Goal: Task Accomplishment & Management: Use online tool/utility

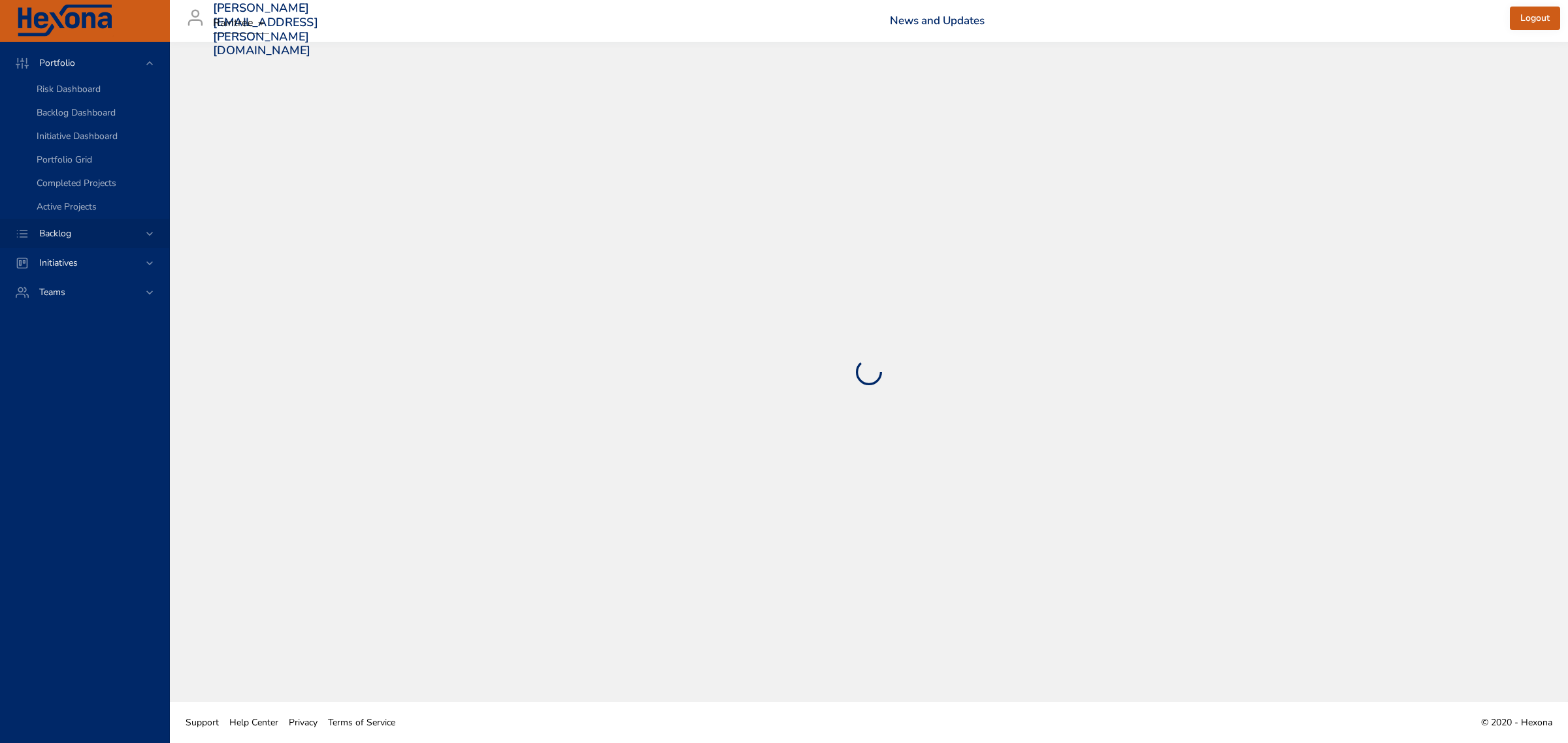
click at [146, 234] on icon at bounding box center [149, 234] width 13 height 13
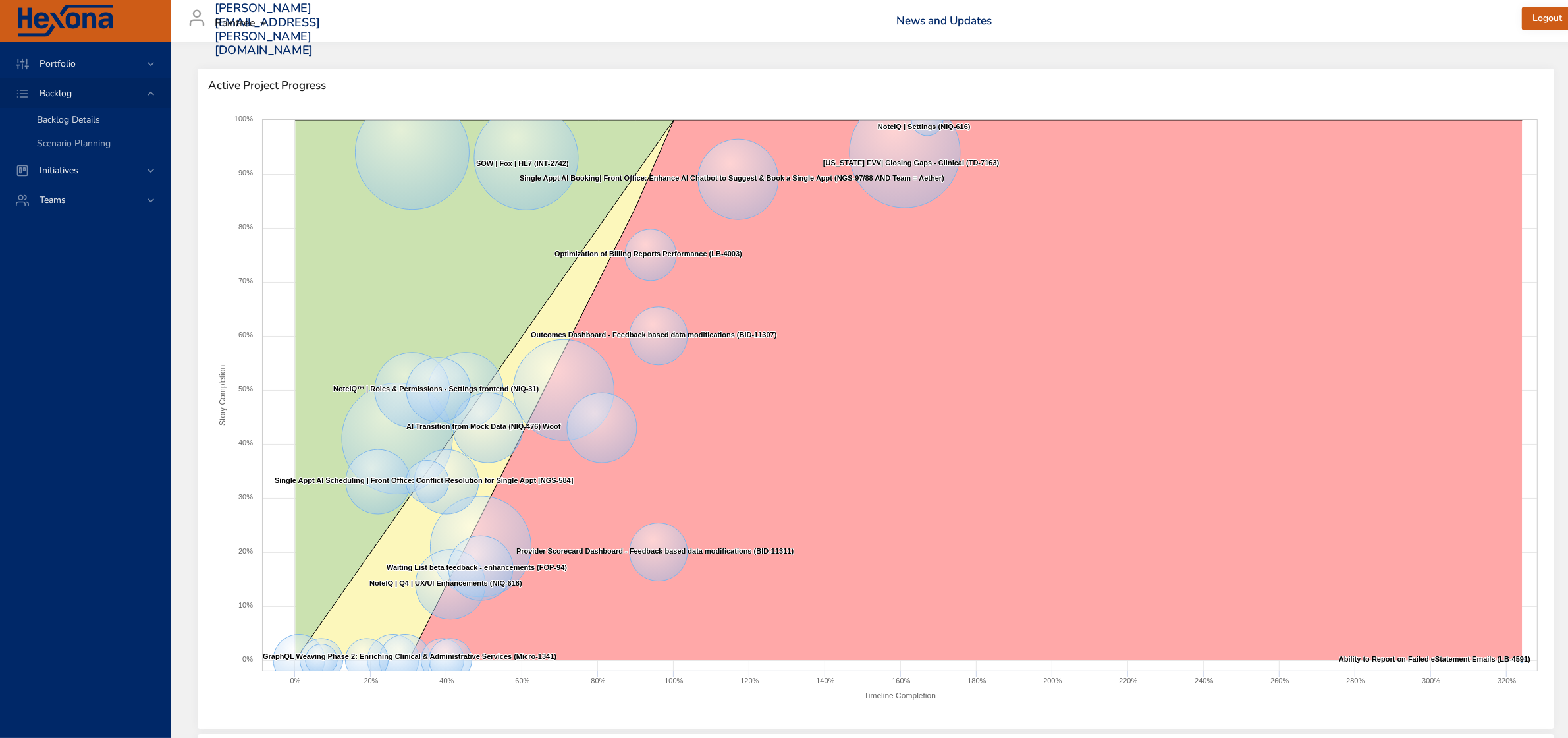
click at [92, 119] on span "Backlog Details" at bounding box center [68, 120] width 63 height 12
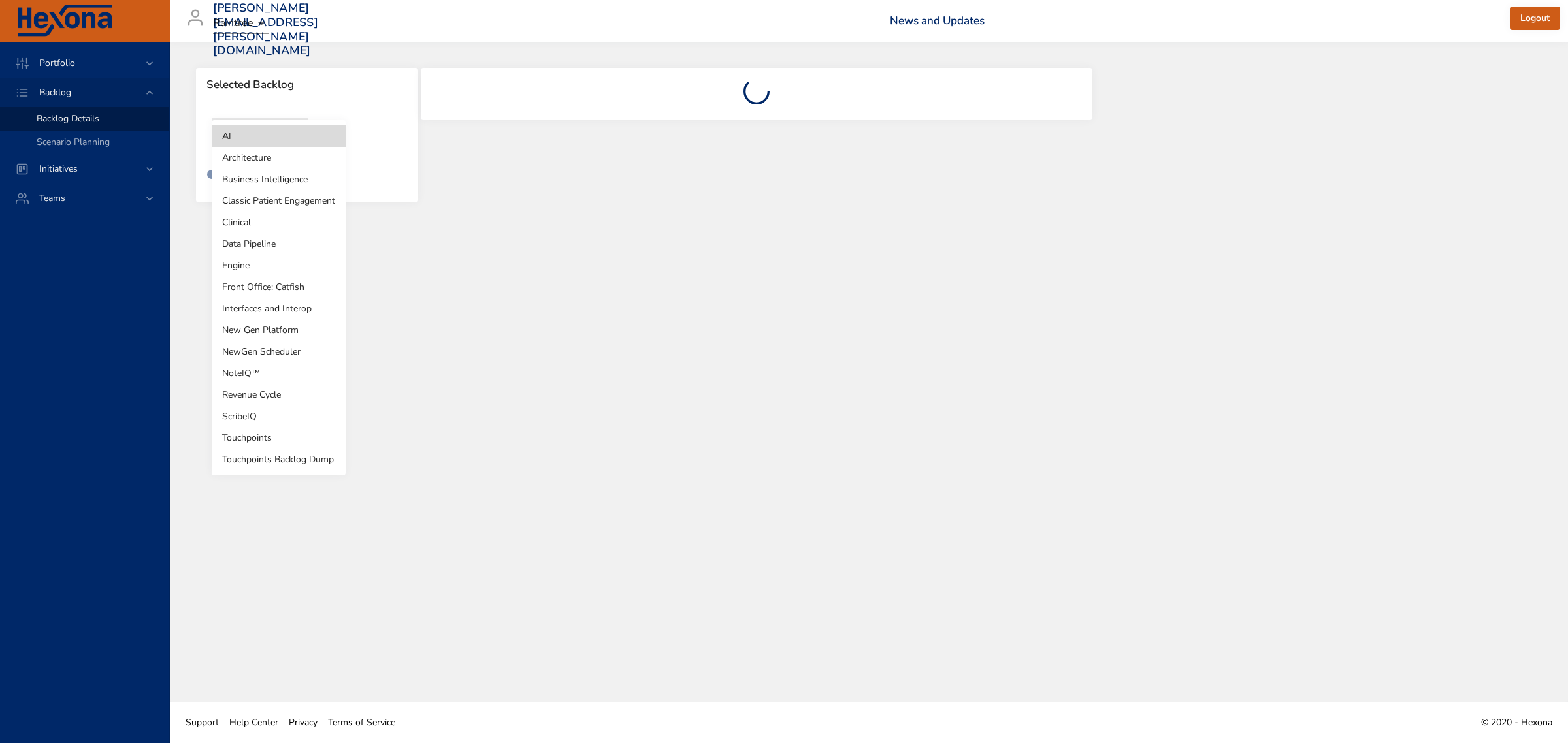
click at [291, 134] on body "Portfolio Backlog Backlog Details Scenario Planning Initiatives Teams [PERSON_N…" at bounding box center [784, 371] width 1568 height 743
click at [266, 393] on li "Revenue Cycle" at bounding box center [279, 395] width 134 height 22
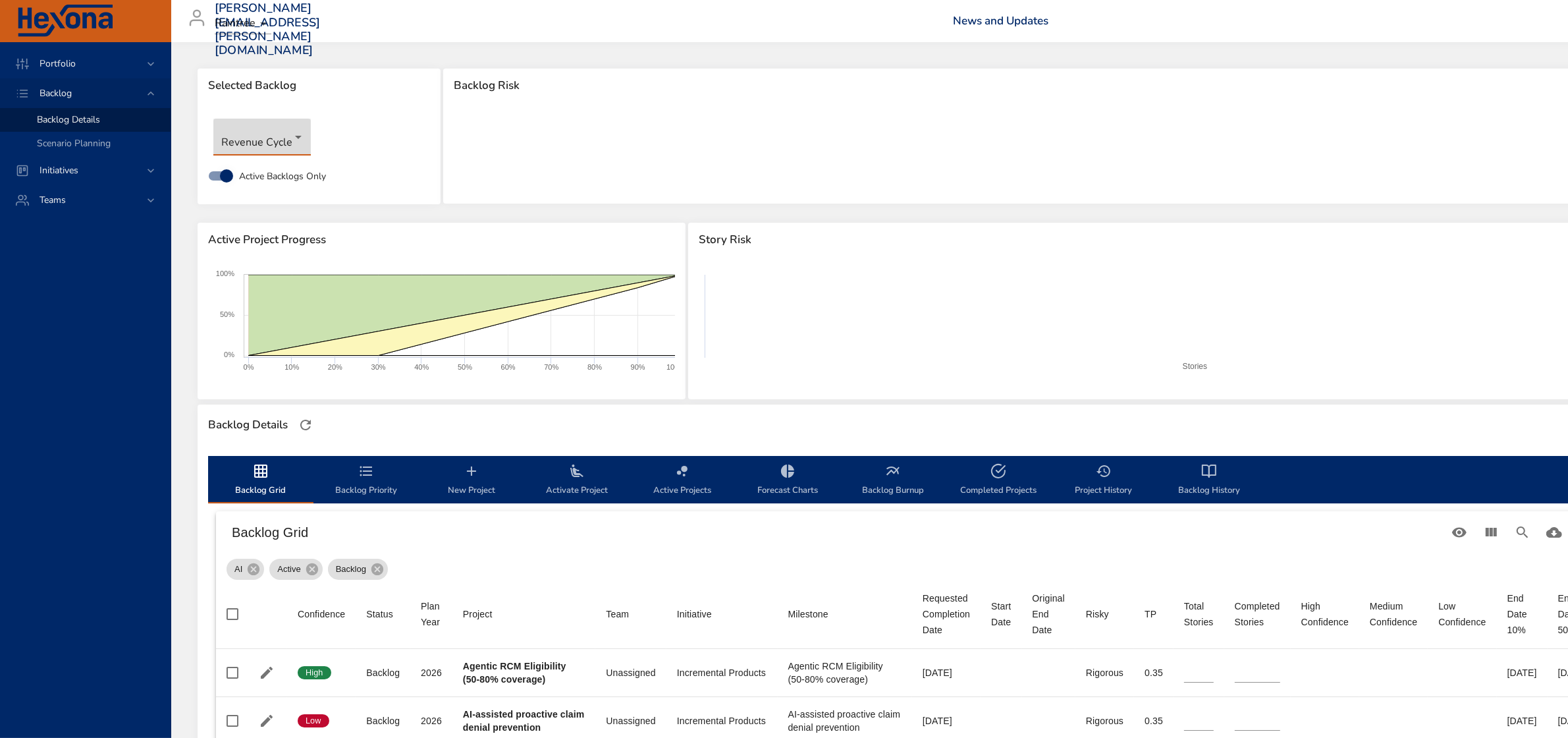
type input "*"
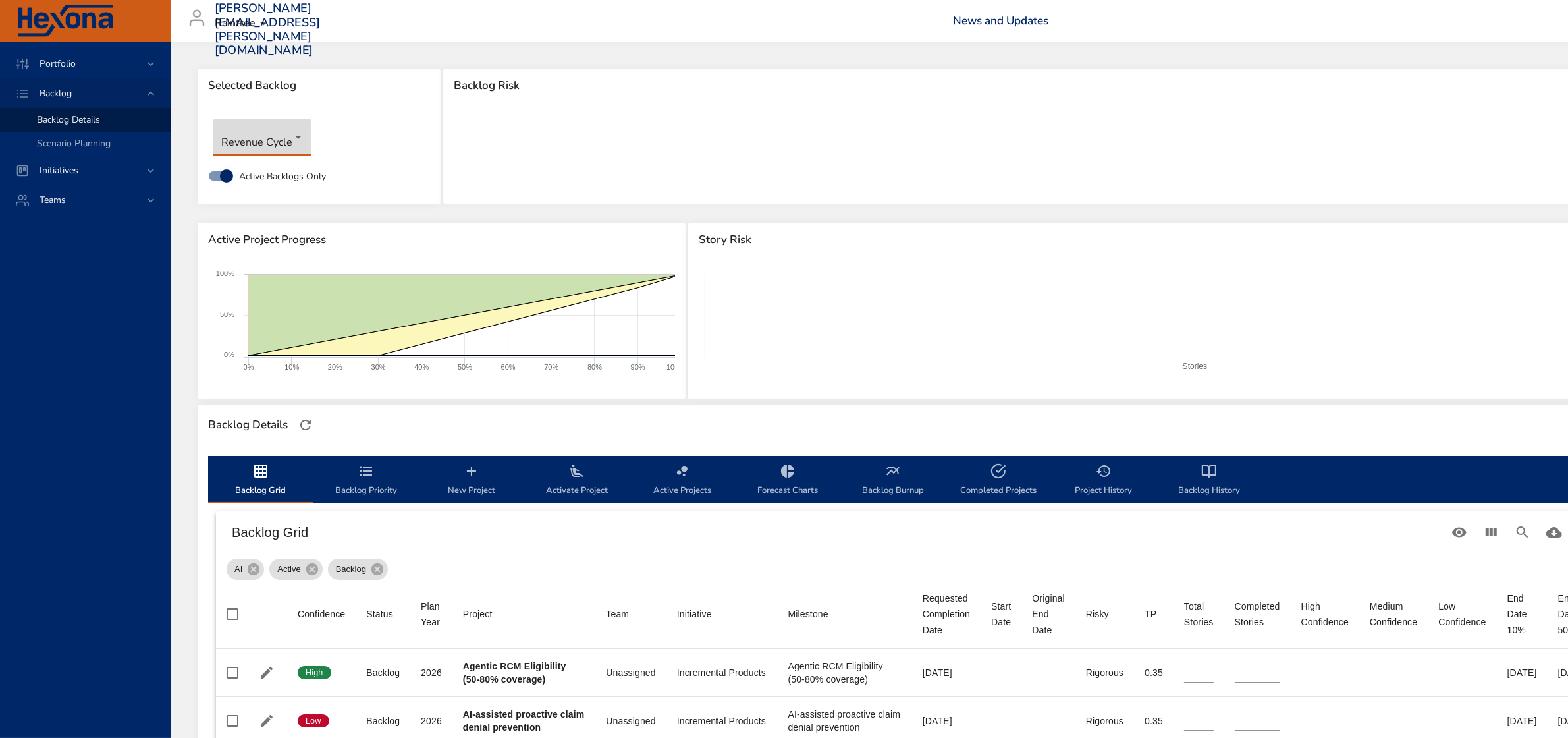
type input "*"
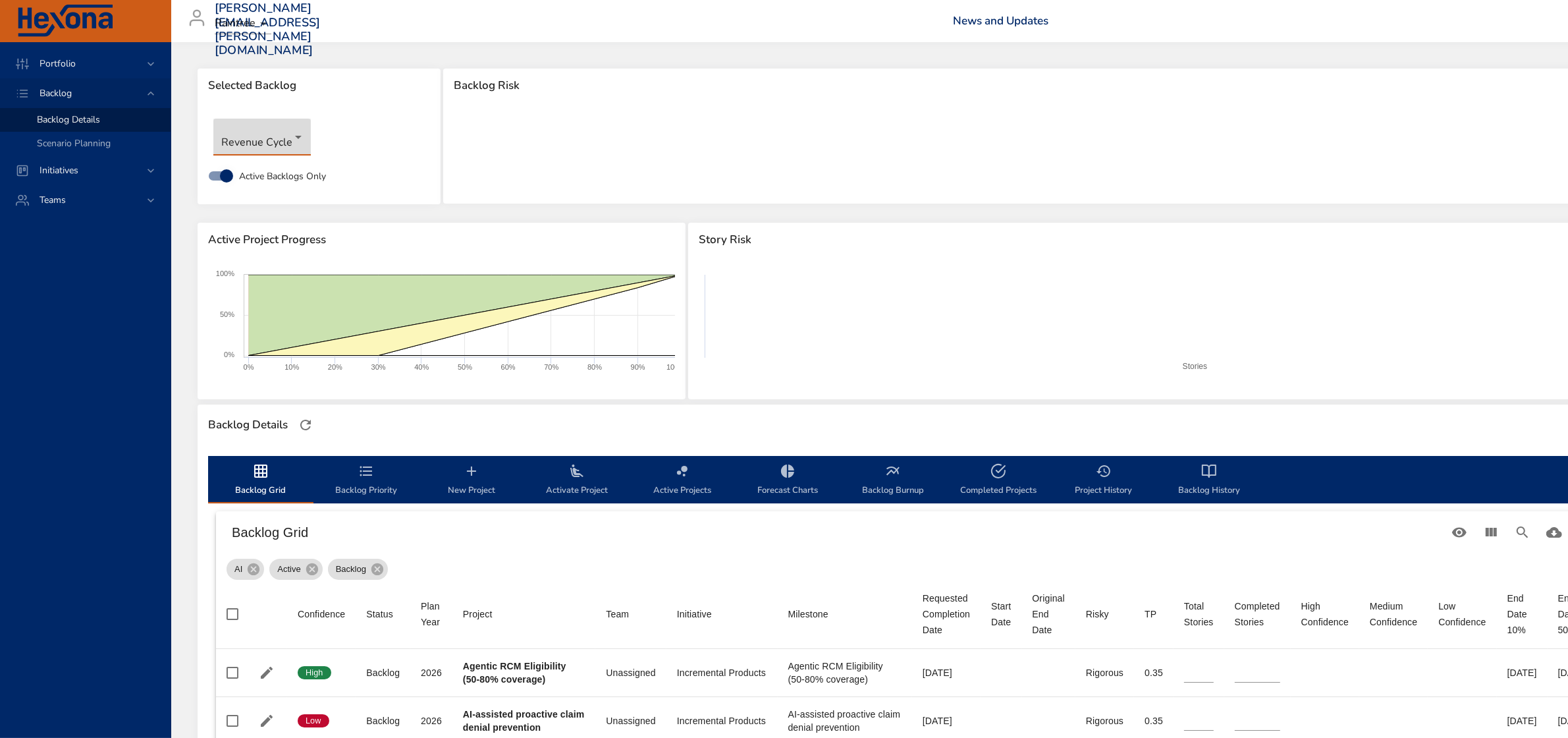
type input "*"
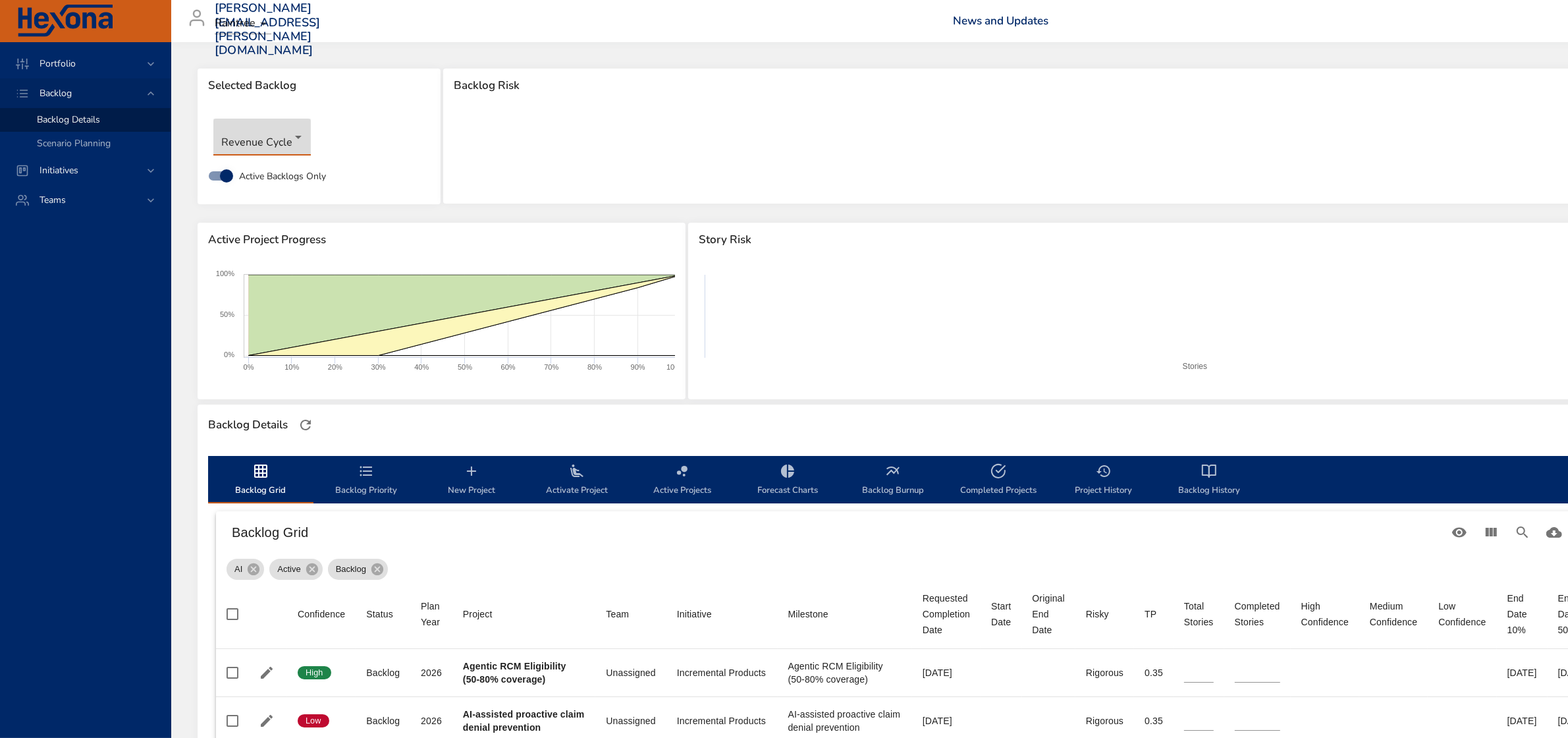
type input "*"
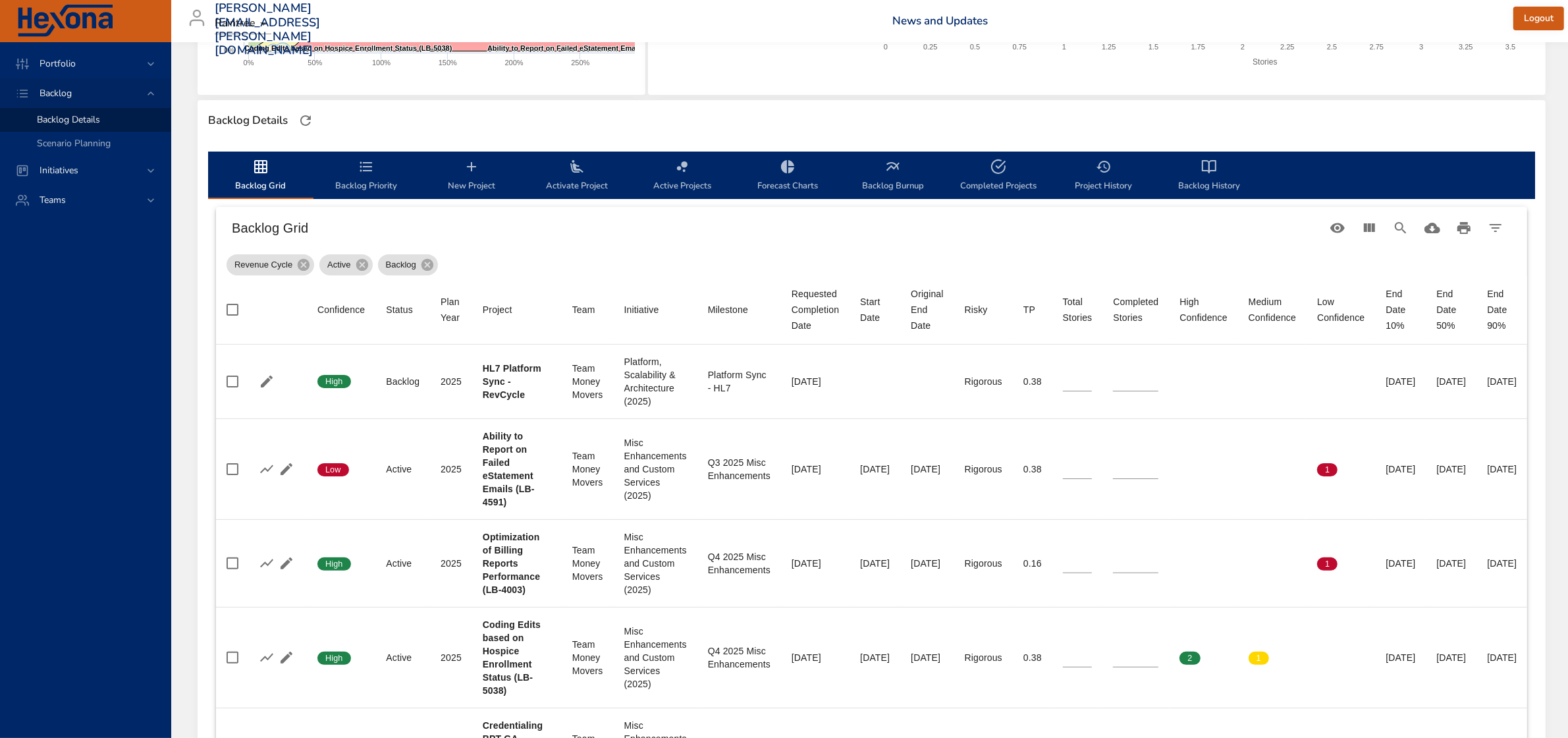
scroll to position [329, 0]
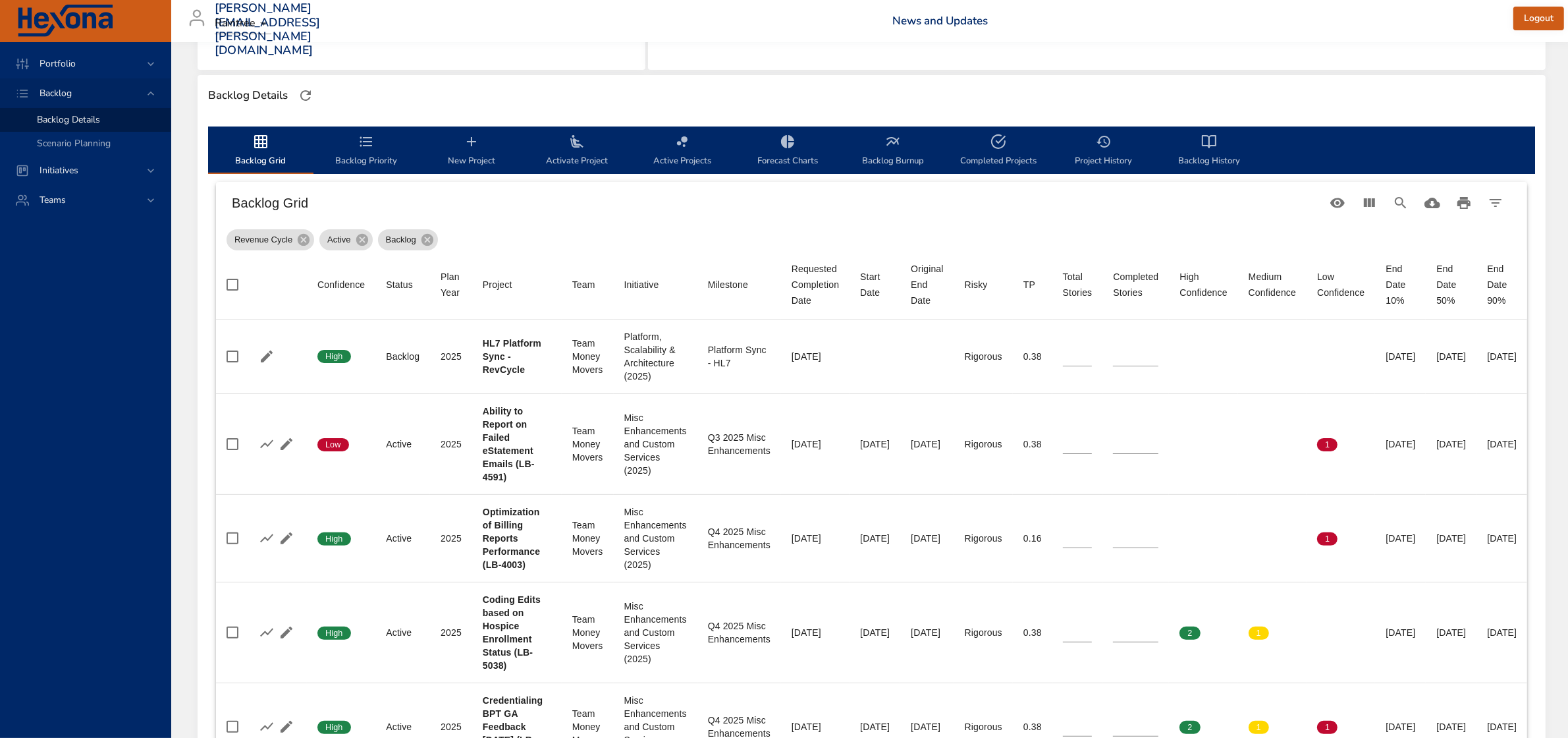
click at [1219, 153] on span "Backlog History" at bounding box center [1208, 151] width 89 height 35
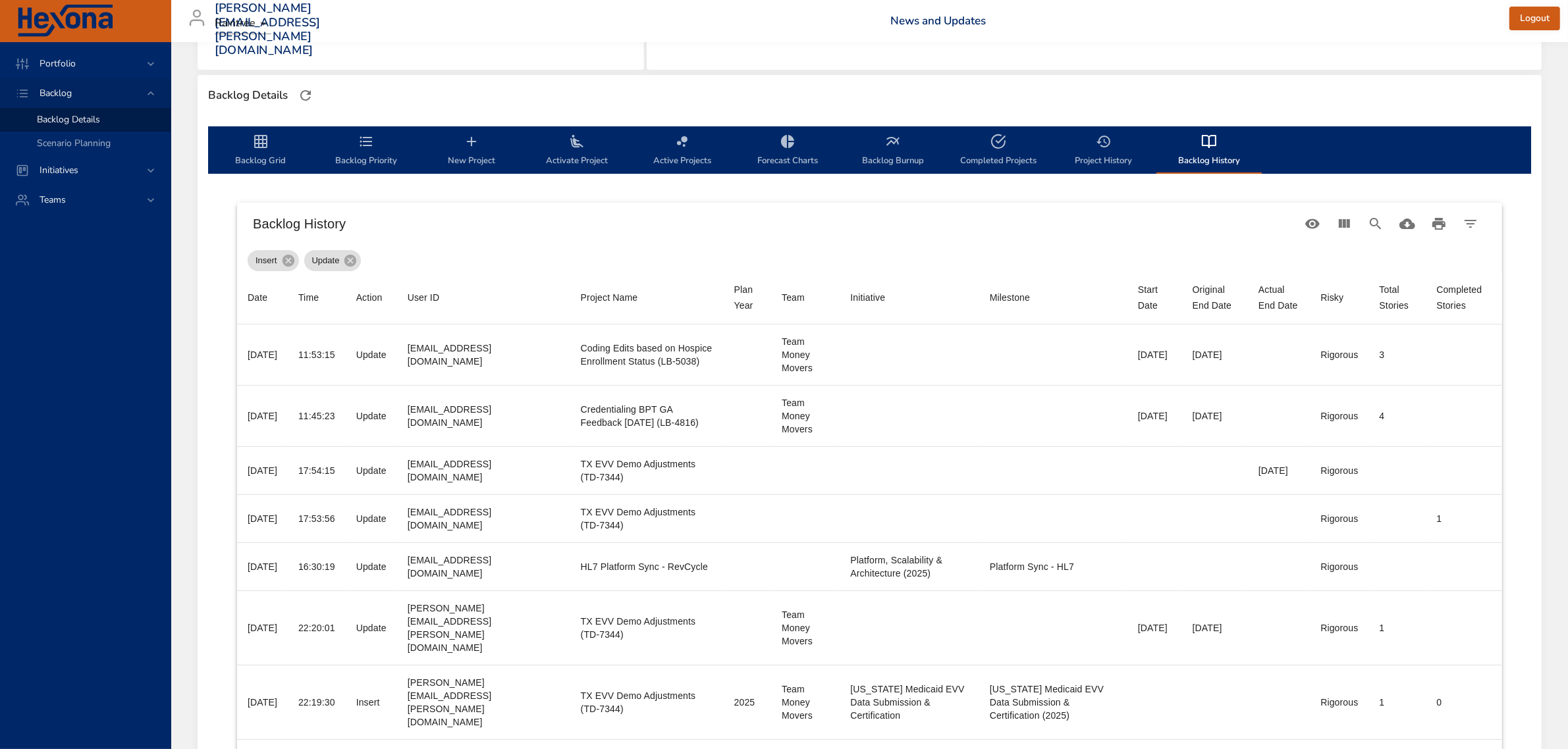
click at [261, 138] on icon "backlog-tab" at bounding box center [261, 142] width 16 height 16
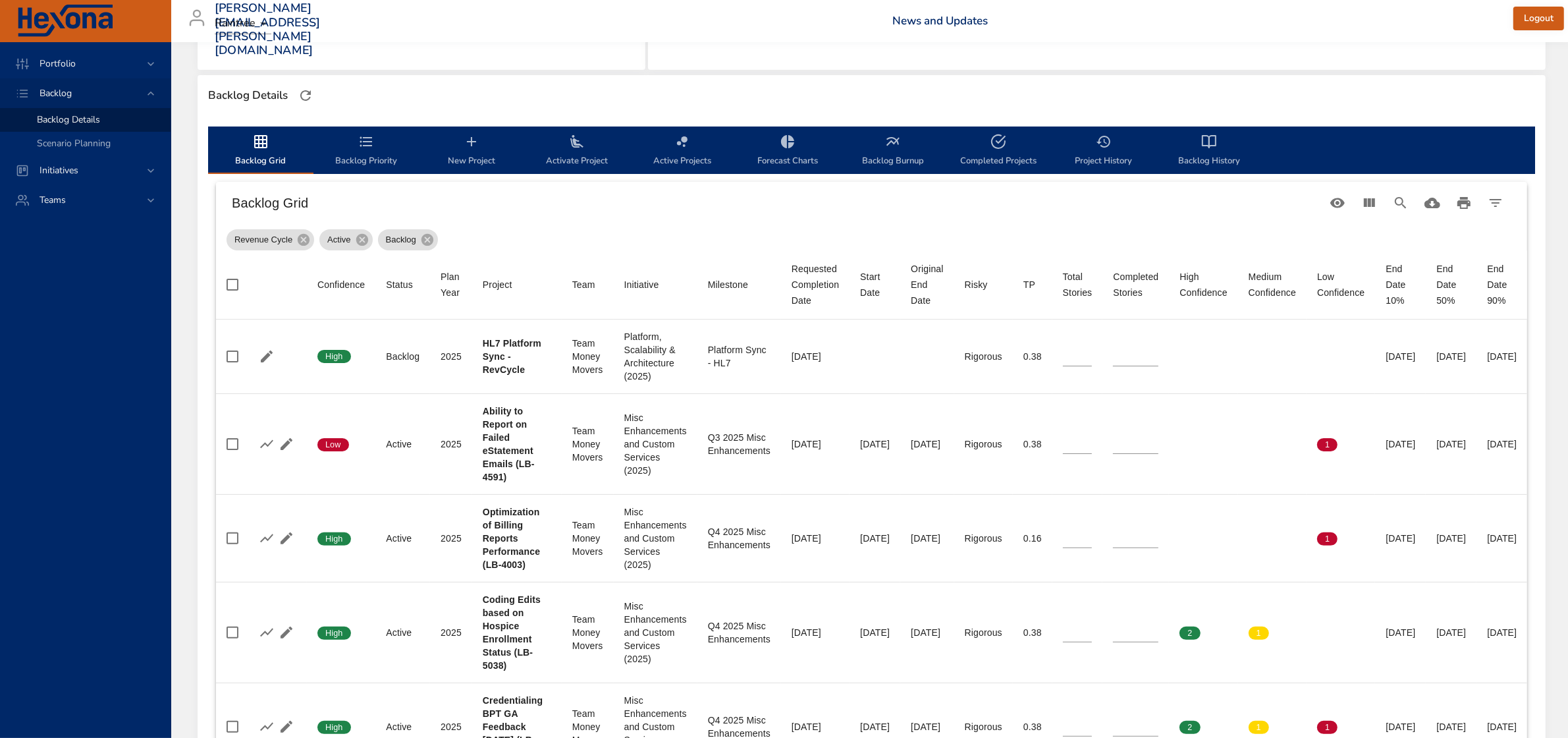
click at [1222, 155] on span "Backlog History" at bounding box center [1208, 151] width 89 height 35
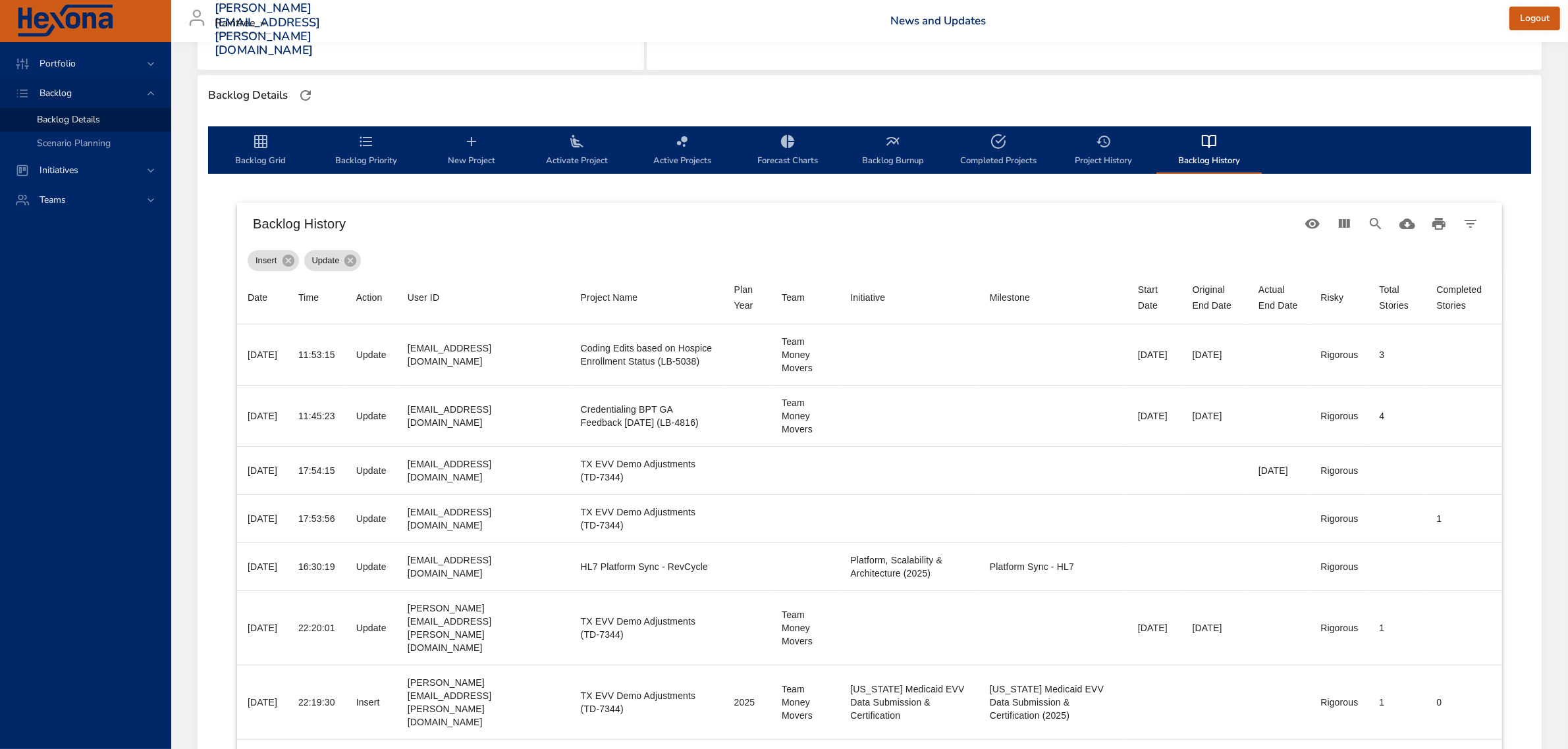
click at [247, 144] on span "Backlog Grid" at bounding box center [261, 151] width 89 height 35
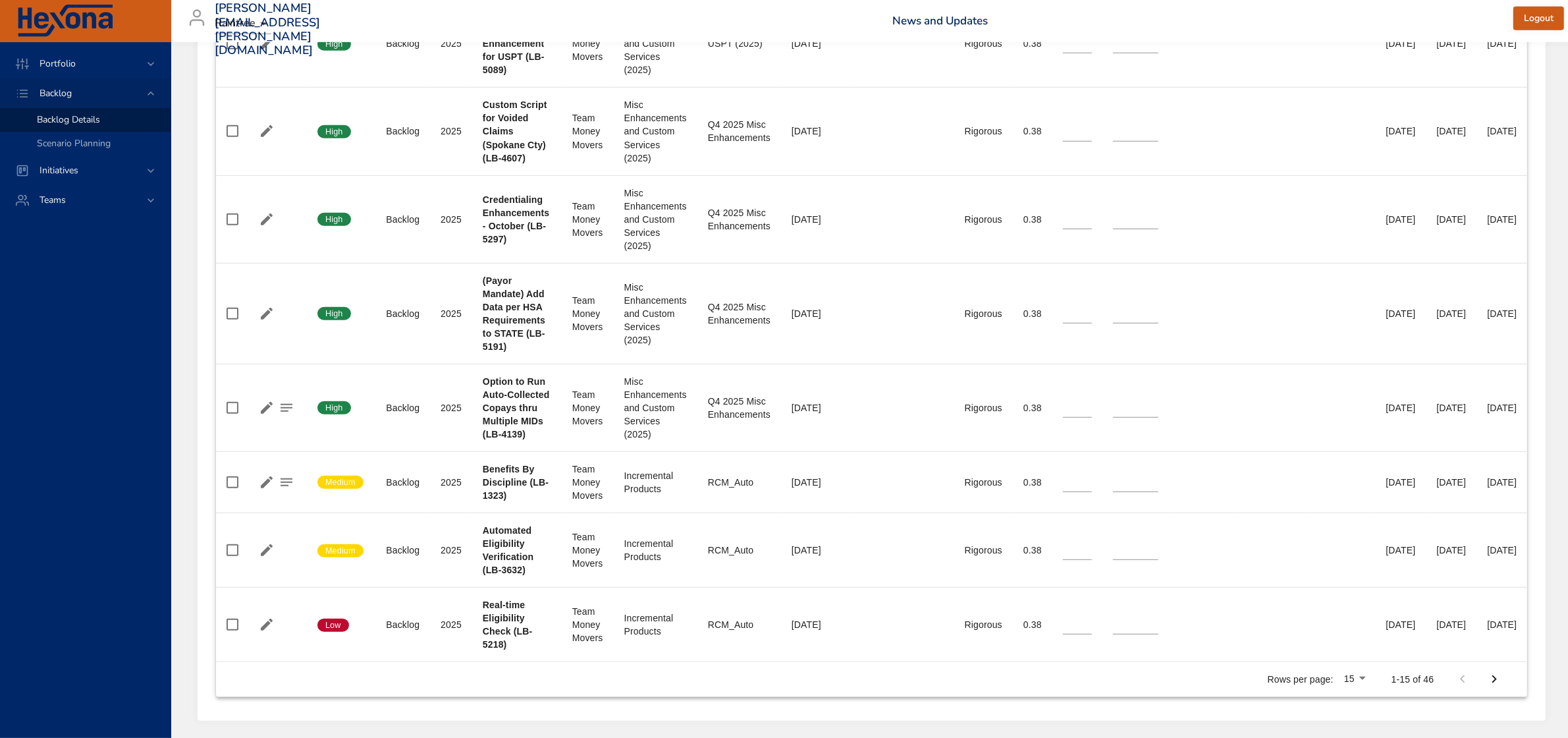
scroll to position [1342, 0]
